Goal: Task Accomplishment & Management: Manage account settings

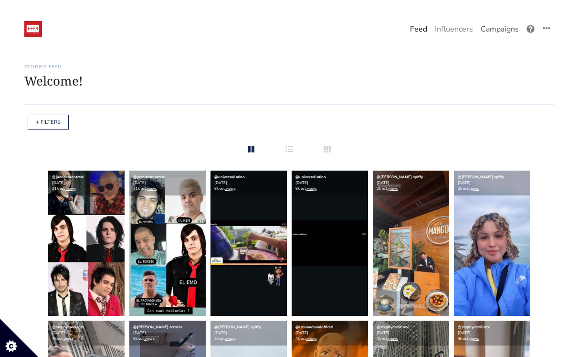
click at [493, 34] on link "Campaigns" at bounding box center [500, 29] width 46 height 19
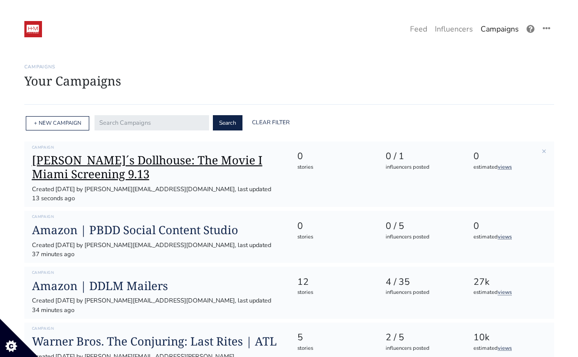
click at [217, 167] on h1 "[PERSON_NAME]´s Dollhouse: The Movie I Miami Screening 9.13" at bounding box center [157, 167] width 250 height 28
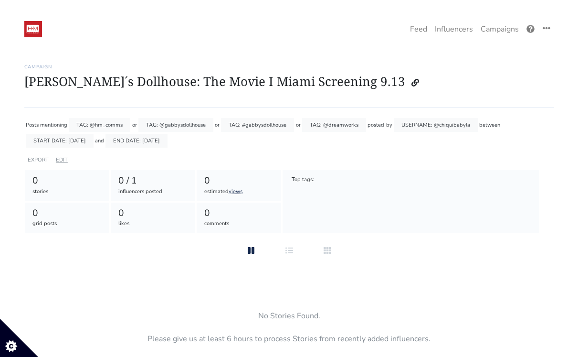
click at [60, 161] on link "EDIT" at bounding box center [62, 159] width 12 height 7
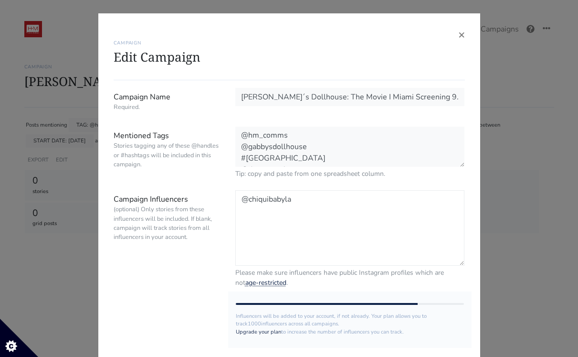
click at [262, 227] on textarea "@chiquibabyla" at bounding box center [350, 227] width 230 height 75
paste textarea "@mifamiliafantastica @marielaencarna @perikoyjessileon @paula_zelaya_bypaulis @…"
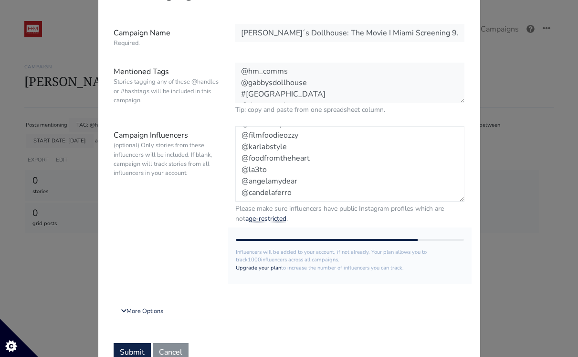
scroll to position [106, 0]
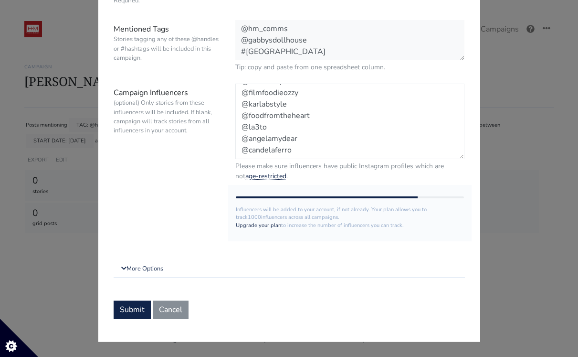
type textarea "@chiquibabyla @mifamiliafantastica @marielaencarna @perikoyjessileon @paula_zel…"
click at [146, 268] on link "More Options" at bounding box center [289, 268] width 351 height 17
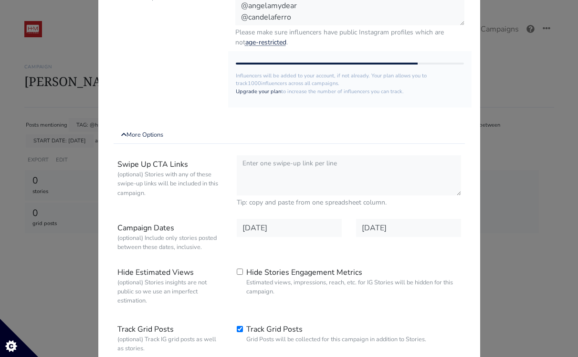
scroll to position [334, 0]
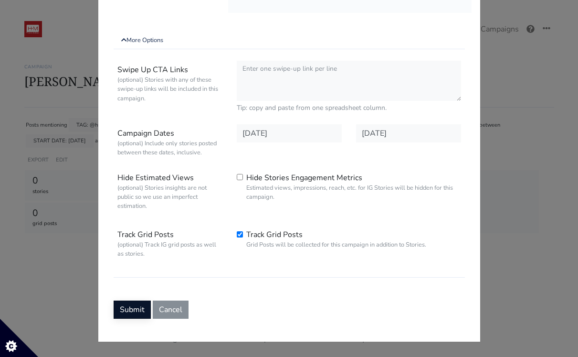
click at [132, 307] on button "Submit" at bounding box center [132, 309] width 37 height 18
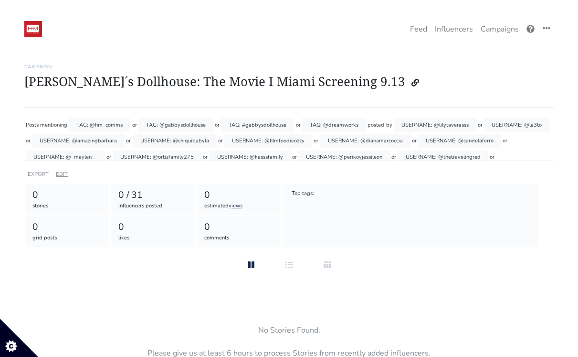
click at [64, 173] on link "EDIT" at bounding box center [62, 173] width 12 height 7
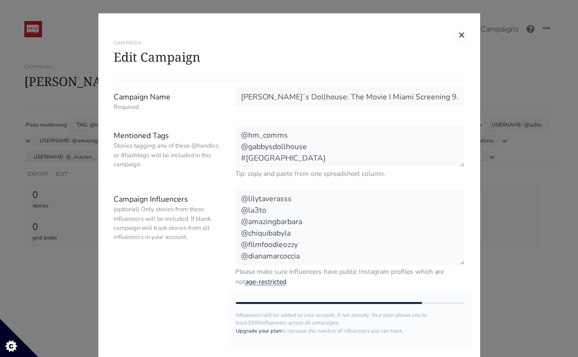
click at [463, 35] on span "×" at bounding box center [461, 34] width 7 height 15
